Goal: Check status: Check status

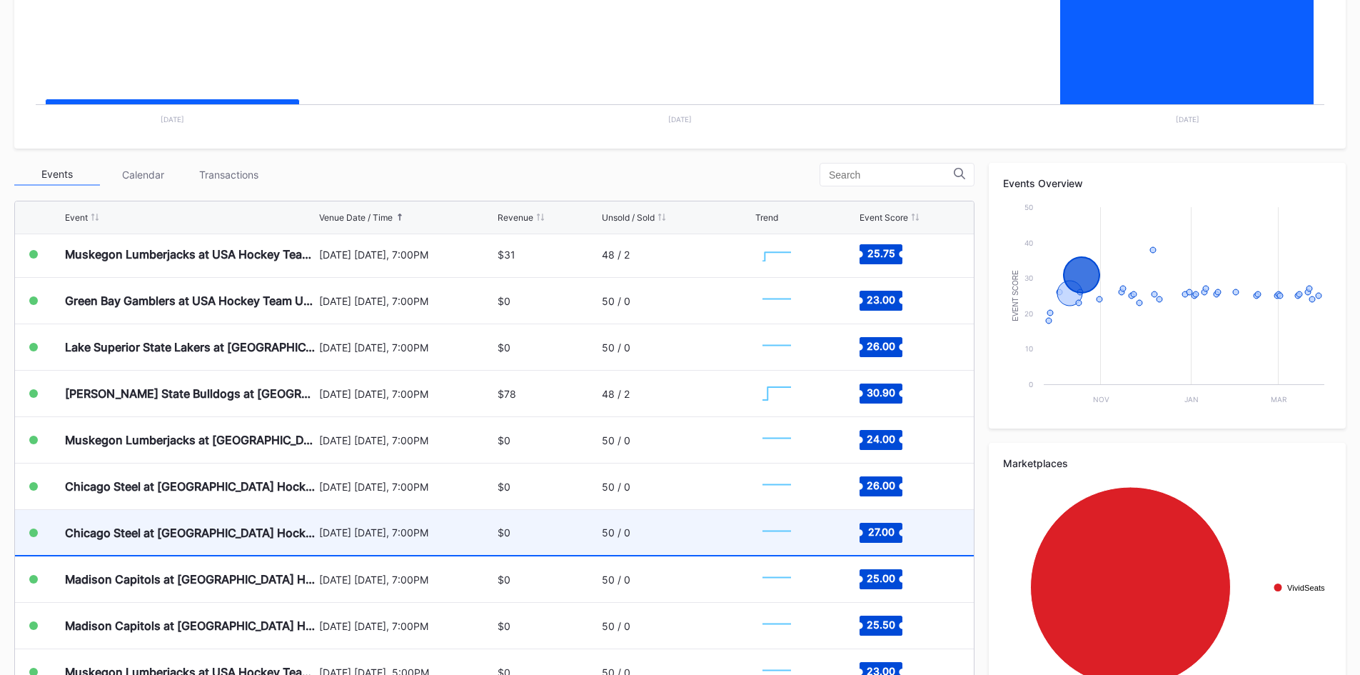
scroll to position [143, 0]
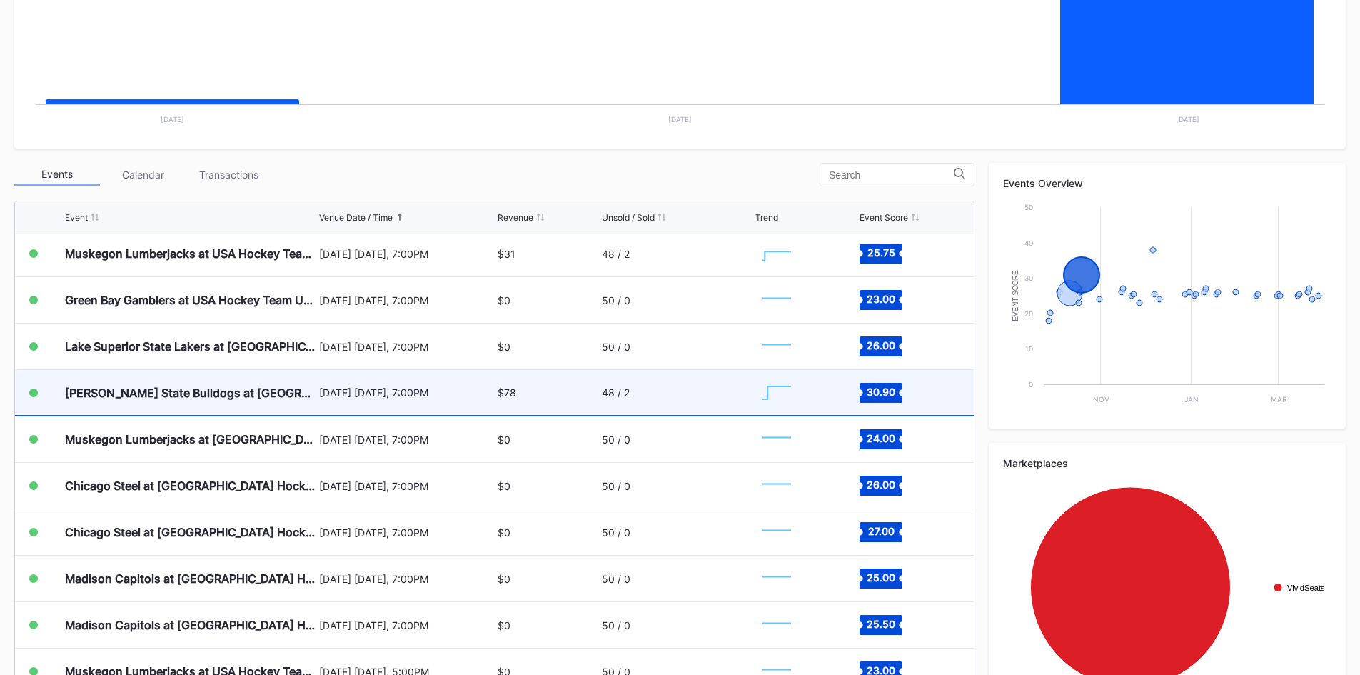
click at [514, 393] on div "$78" at bounding box center [548, 392] width 100 height 45
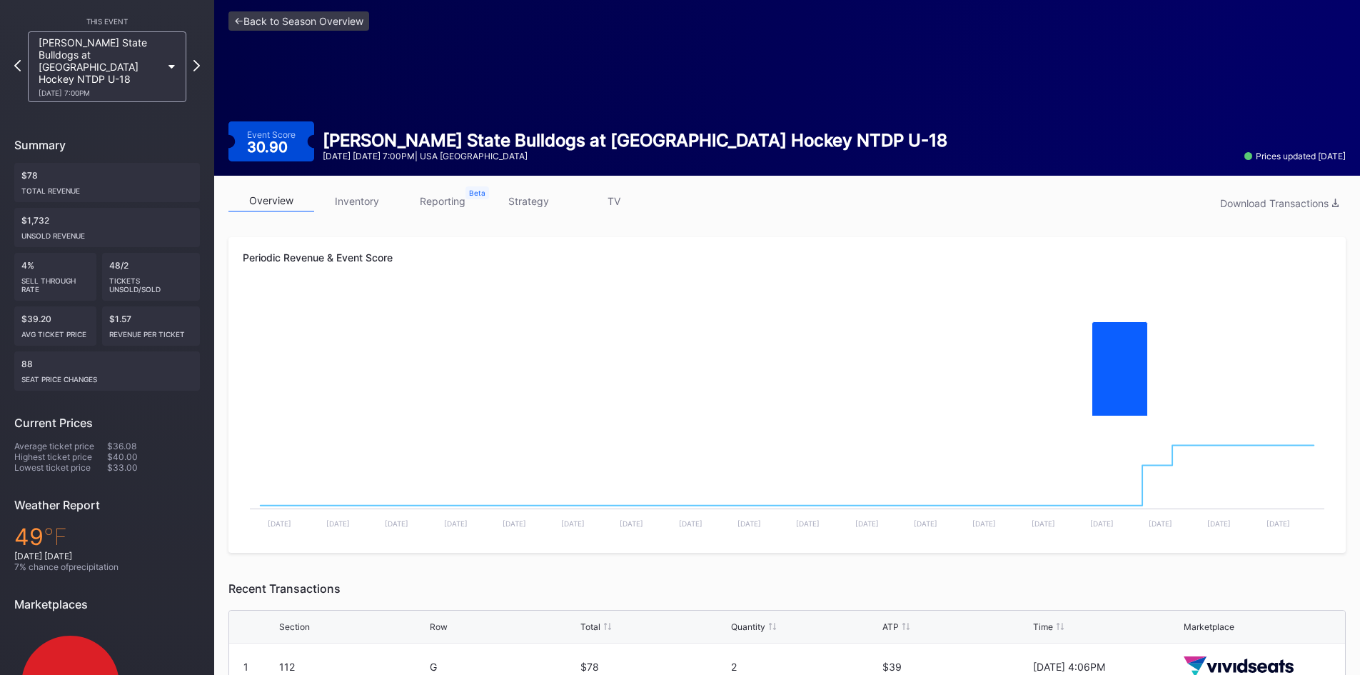
scroll to position [114, 0]
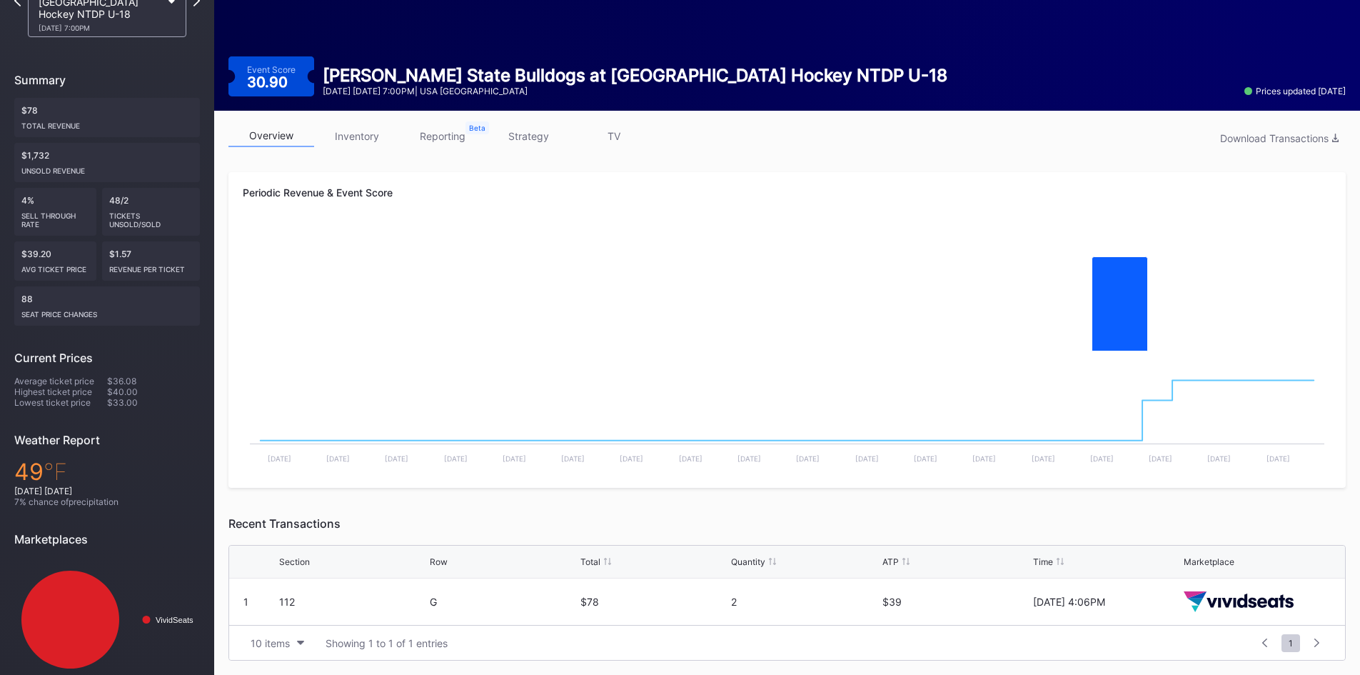
click at [452, 526] on div "Recent Transactions" at bounding box center [786, 523] width 1117 height 14
drag, startPoint x: 319, startPoint y: 527, endPoint x: 230, endPoint y: 526, distance: 89.2
click at [230, 526] on div "Recent Transactions" at bounding box center [786, 523] width 1117 height 14
drag, startPoint x: 230, startPoint y: 523, endPoint x: 354, endPoint y: 511, distance: 124.8
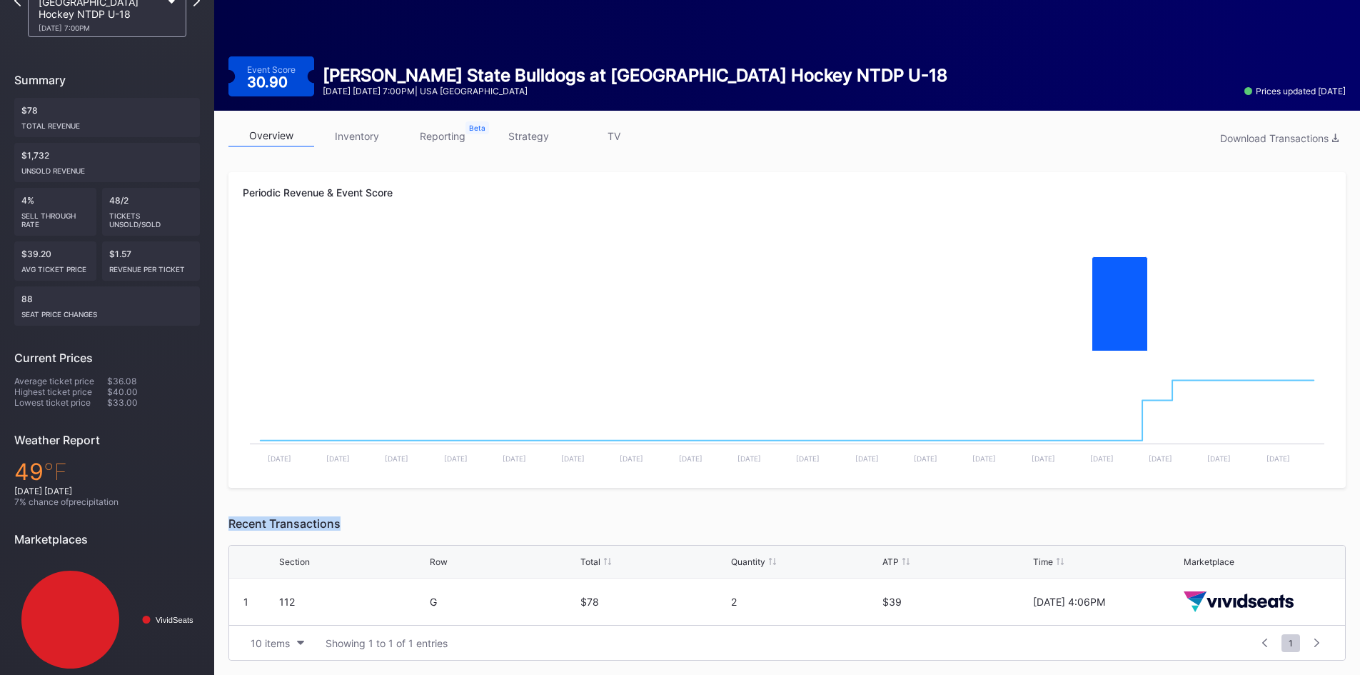
click at [354, 511] on div "Periodic Revenue & Event Score Created with Highcharts 11.2.0 Chart title Creat…" at bounding box center [786, 416] width 1117 height 488
drag, startPoint x: 341, startPoint y: 525, endPoint x: 227, endPoint y: 521, distance: 113.6
click at [227, 521] on div "overview inventory reporting strategy TV Download Transactions Periodic Revenue…" at bounding box center [787, 393] width 1146 height 564
click at [228, 520] on div "Recent Transactions" at bounding box center [786, 523] width 1117 height 14
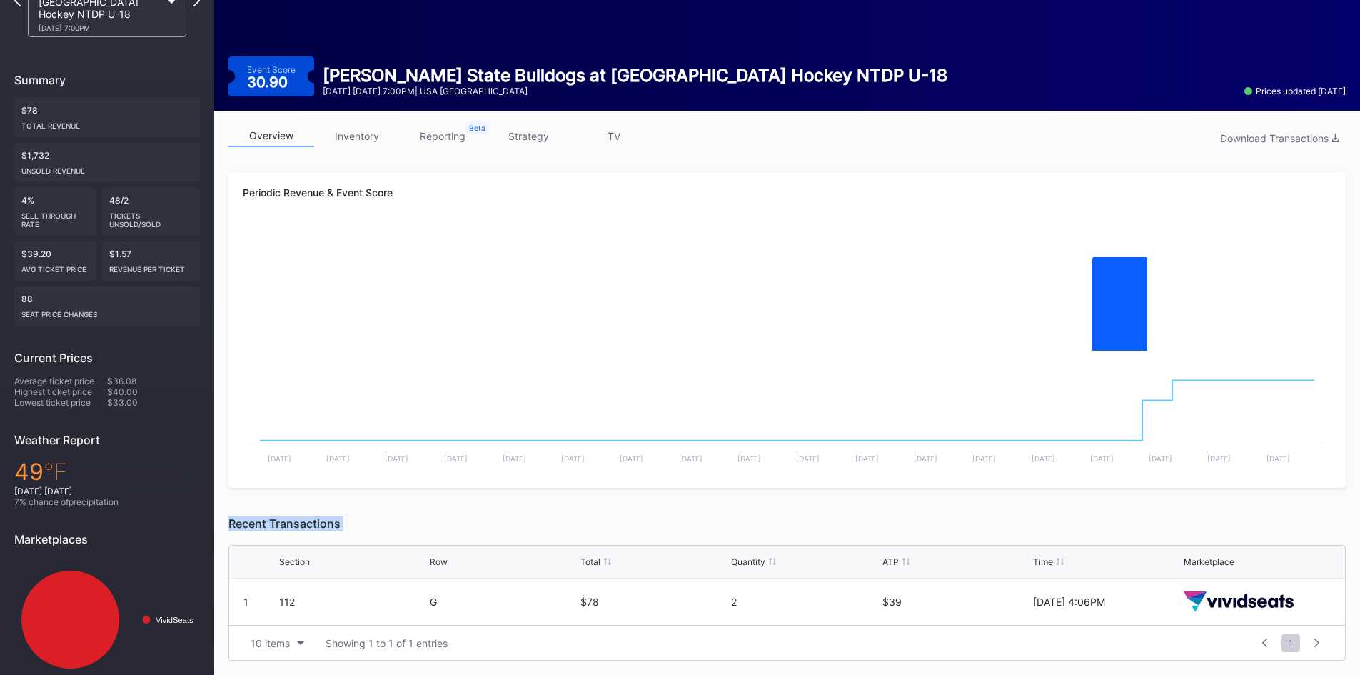
drag, startPoint x: 229, startPoint y: 520, endPoint x: 369, endPoint y: 511, distance: 140.2
click at [369, 511] on div "Periodic Revenue & Event Score Created with Highcharts 11.2.0 Chart title Creat…" at bounding box center [786, 416] width 1117 height 488
drag, startPoint x: 345, startPoint y: 523, endPoint x: 230, endPoint y: 520, distance: 115.0
click at [230, 520] on div "Recent Transactions" at bounding box center [786, 523] width 1117 height 14
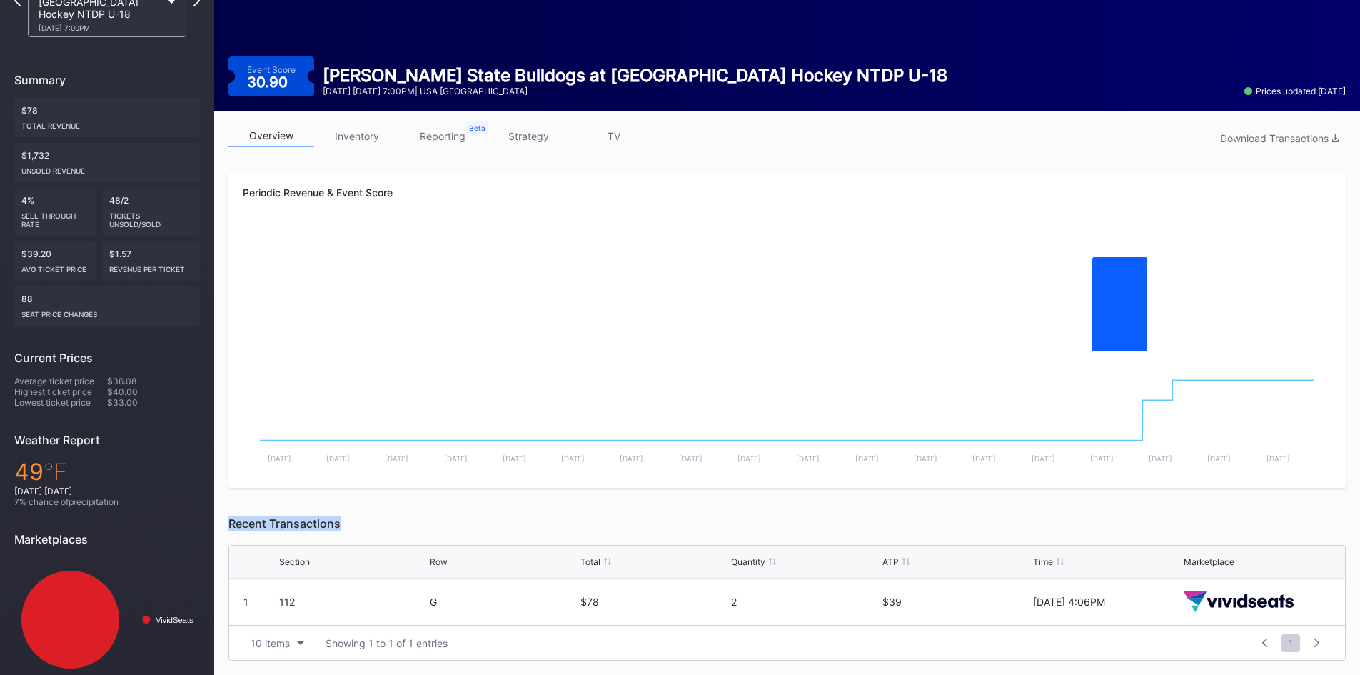
click at [230, 520] on div "Recent Transactions" at bounding box center [786, 523] width 1117 height 14
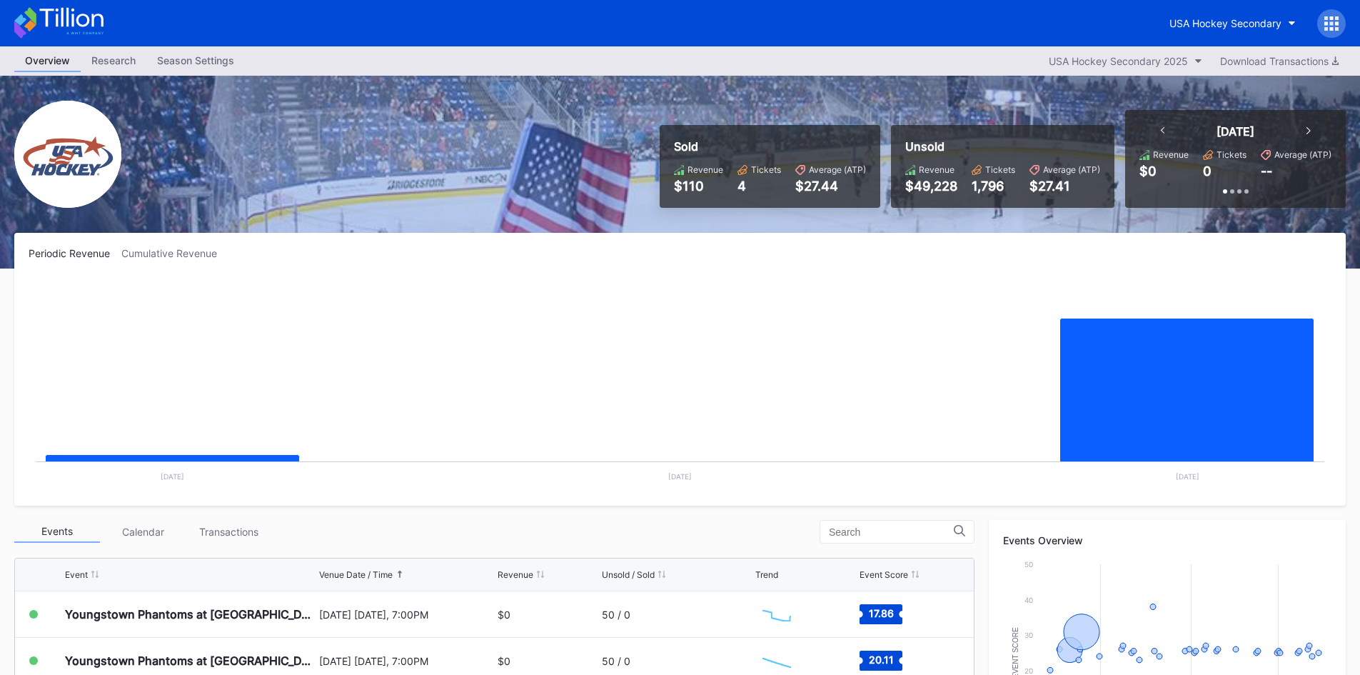
click at [617, 313] on rect "Chart title" at bounding box center [680, 384] width 1303 height 214
